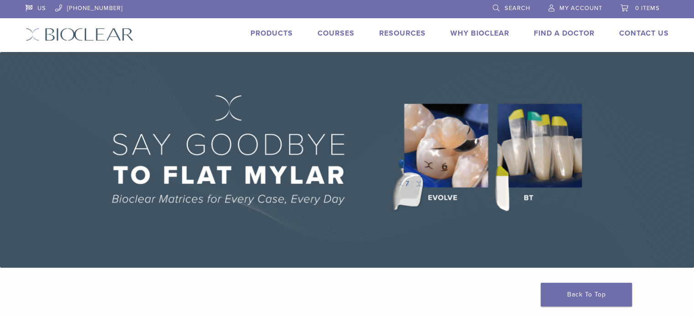
click at [270, 32] on link "Products" at bounding box center [271, 33] width 42 height 9
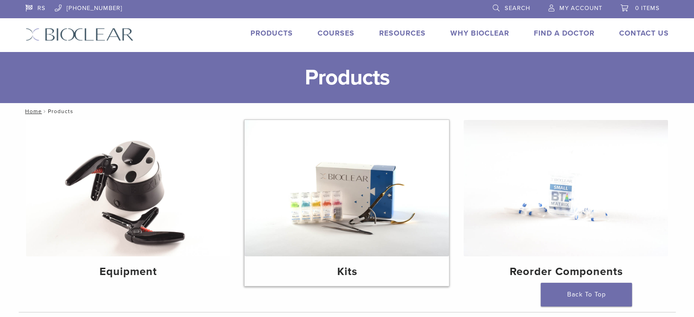
click at [345, 201] on img at bounding box center [346, 188] width 204 height 136
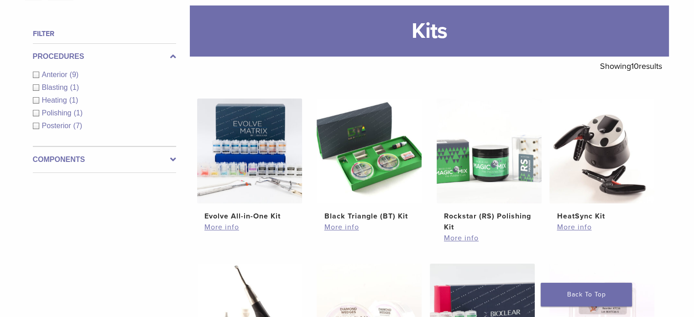
scroll to position [114, 0]
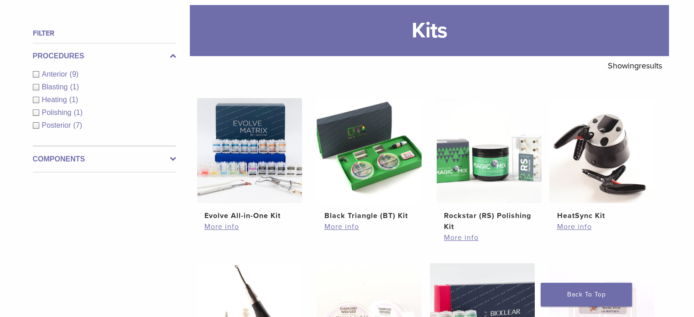
click at [384, 195] on img at bounding box center [368, 150] width 105 height 105
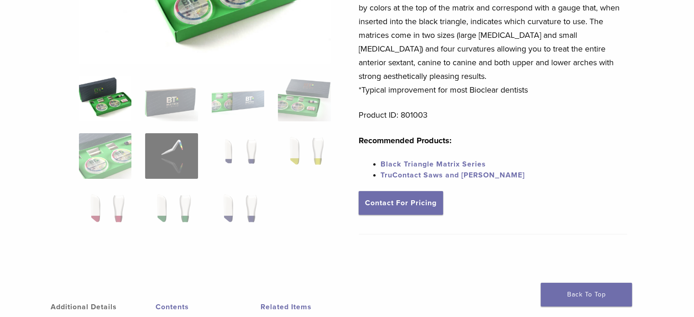
scroll to position [204, 0]
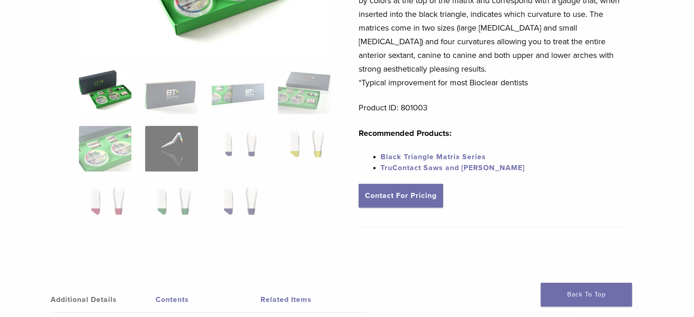
click at [384, 195] on link "Contact For Pricing" at bounding box center [400, 196] width 84 height 24
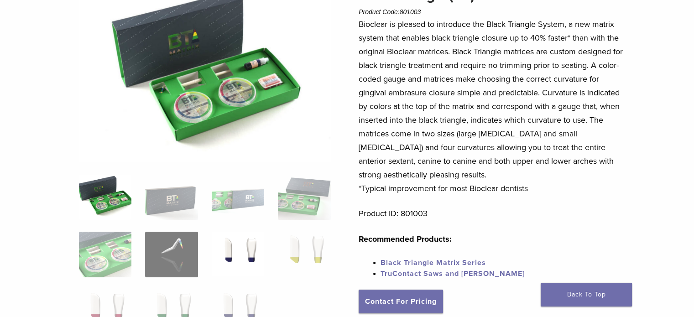
scroll to position [0, 0]
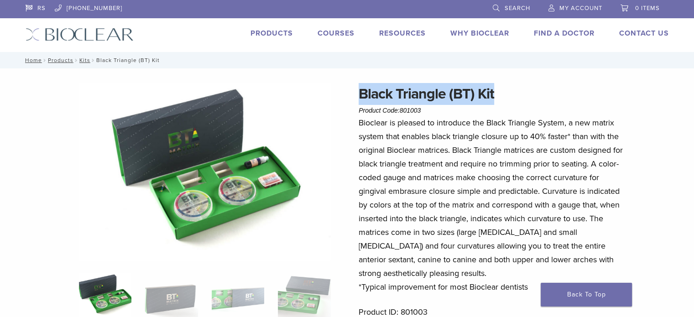
drag, startPoint x: 522, startPoint y: 87, endPoint x: 360, endPoint y: 98, distance: 162.3
click at [360, 98] on h1 "Black Triangle (BT) Kit" at bounding box center [492, 94] width 268 height 22
copy h1 "Black Triangle (BT) Kit"
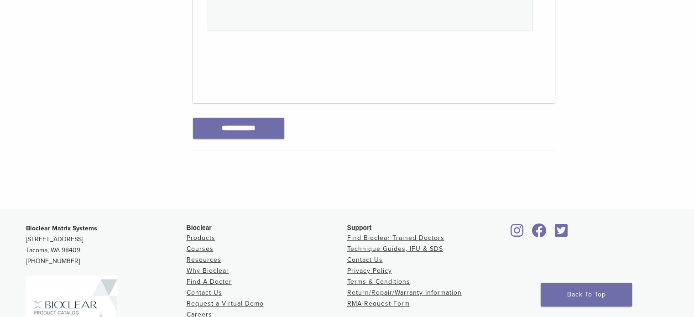
click at [247, 262] on li "Resources" at bounding box center [267, 259] width 161 height 11
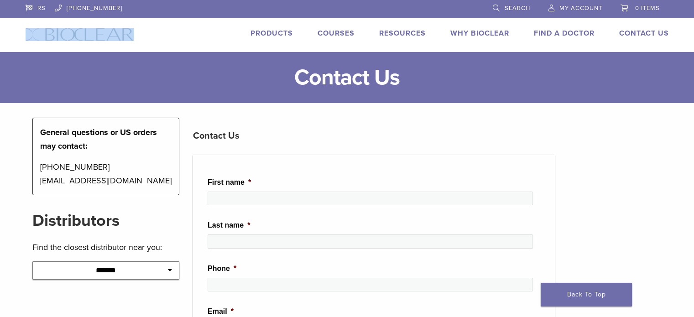
drag, startPoint x: 151, startPoint y: 26, endPoint x: 70, endPoint y: 25, distance: 81.2
click at [70, 25] on div "RS [PHONE_NUMBER] Search My Account 0 items Cart No products in the cart. Back …" at bounding box center [347, 26] width 657 height 52
copy div "Back to product site"
